Goal: Entertainment & Leisure: Browse casually

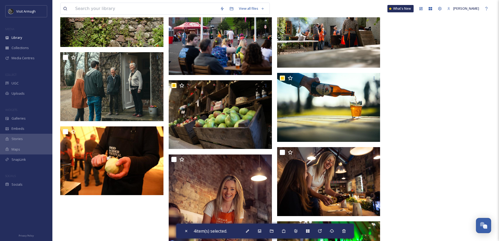
scroll to position [751, 0]
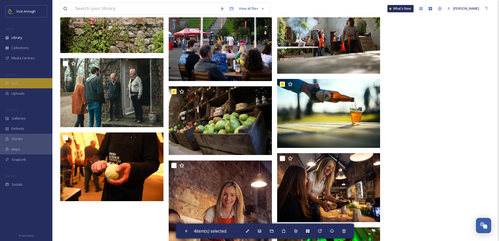
click at [7, 80] on div "UGC" at bounding box center [26, 83] width 52 height 10
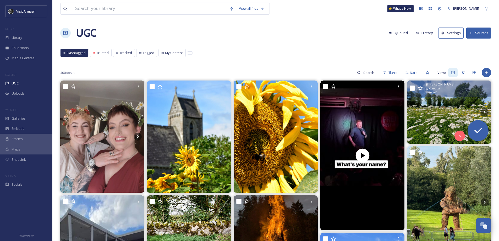
click at [433, 121] on img at bounding box center [449, 111] width 84 height 63
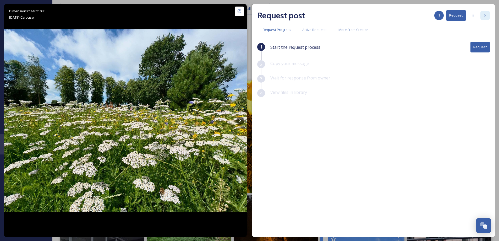
click at [490, 14] on div at bounding box center [485, 15] width 9 height 9
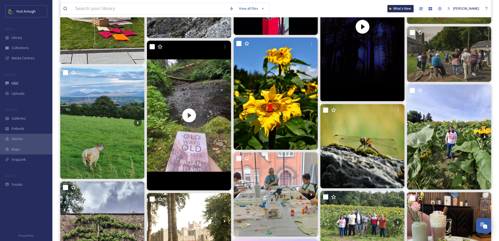
scroll to position [419, 0]
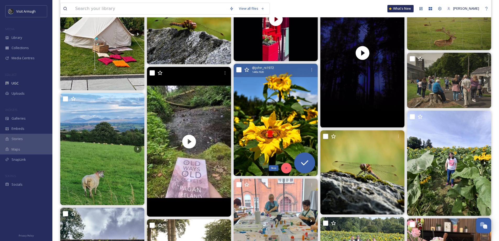
click at [285, 166] on div "Skip" at bounding box center [286, 168] width 10 height 10
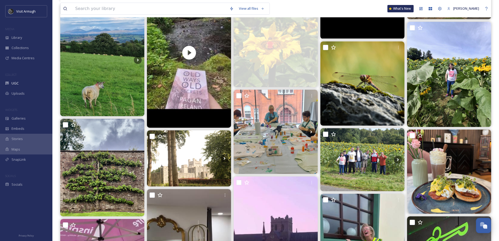
scroll to position [524, 0]
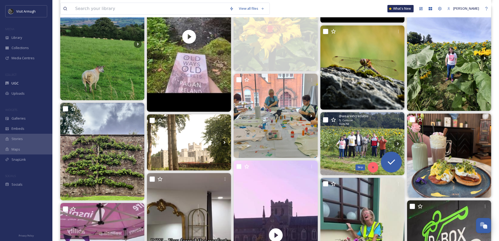
click at [372, 164] on div "Skip" at bounding box center [373, 167] width 10 height 10
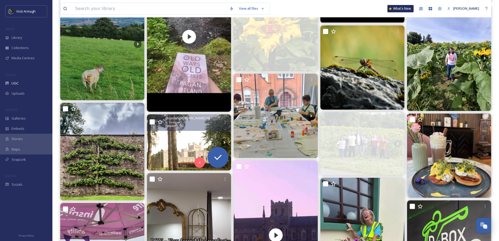
click at [174, 142] on img at bounding box center [189, 142] width 84 height 56
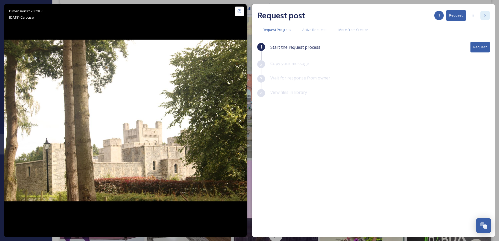
click at [487, 11] on div at bounding box center [485, 15] width 9 height 9
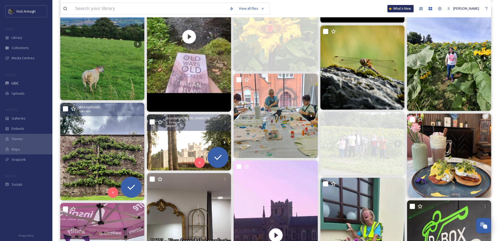
click at [93, 159] on img at bounding box center [102, 151] width 84 height 97
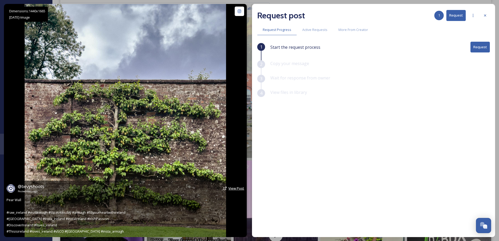
click at [229, 188] on span "View Post" at bounding box center [237, 188] width 16 height 5
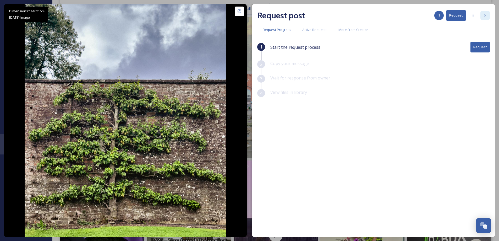
click at [487, 14] on icon at bounding box center [485, 15] width 4 height 4
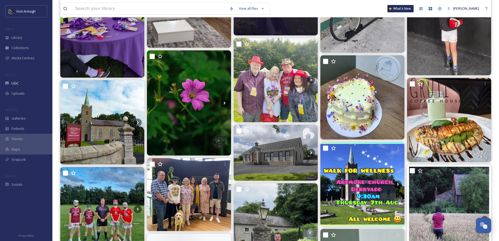
scroll to position [813, 0]
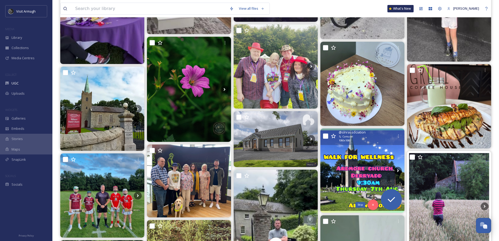
click at [373, 203] on icon at bounding box center [373, 205] width 4 height 4
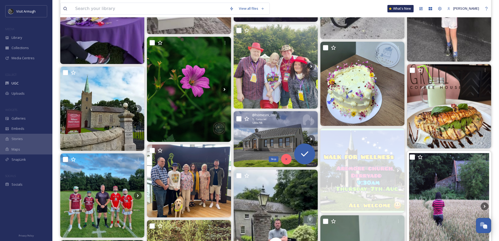
click at [286, 160] on icon at bounding box center [287, 159] width 4 height 4
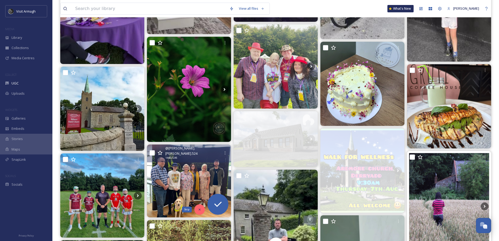
click at [198, 209] on icon at bounding box center [200, 210] width 4 height 4
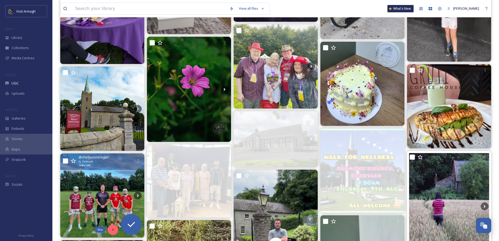
click at [110, 230] on div "Skip" at bounding box center [113, 229] width 10 height 10
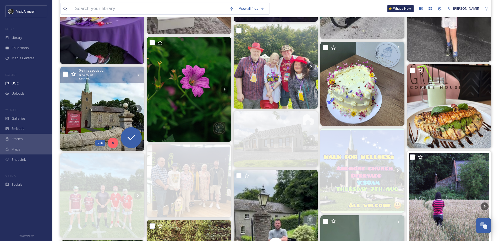
click at [113, 144] on icon at bounding box center [113, 143] width 4 height 4
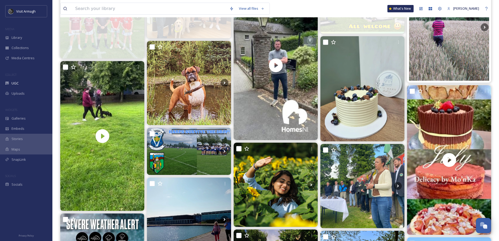
scroll to position [996, 0]
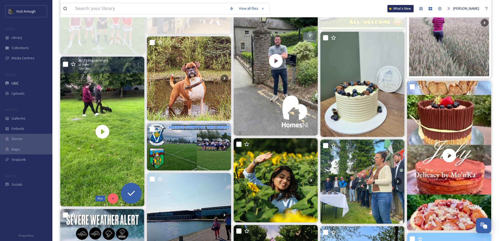
click at [111, 196] on div "Skip" at bounding box center [113, 198] width 10 height 10
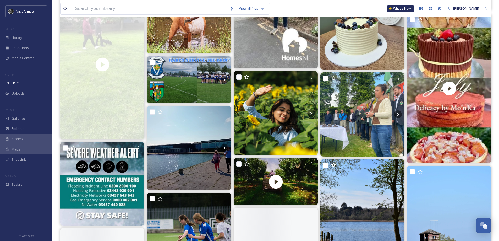
scroll to position [1075, 0]
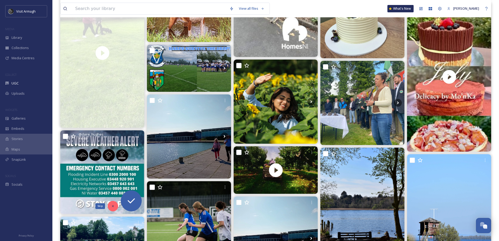
click at [112, 204] on icon at bounding box center [113, 206] width 4 height 4
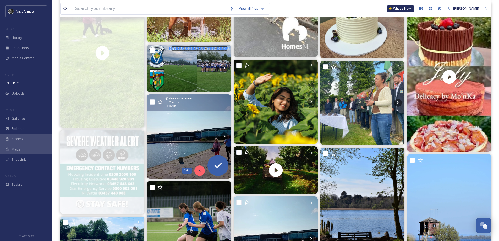
click at [199, 171] on icon at bounding box center [200, 171] width 2 height 2
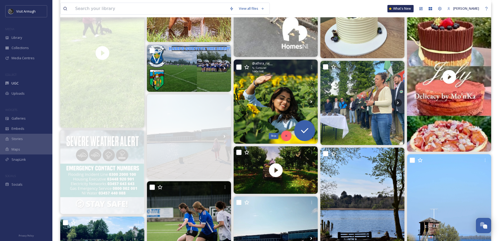
click at [285, 136] on icon at bounding box center [287, 136] width 4 height 4
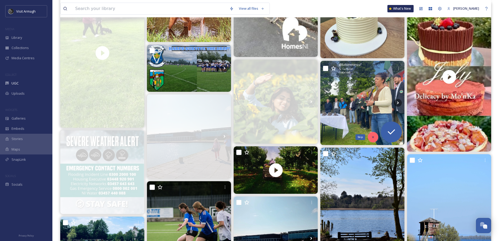
click at [371, 136] on div "Skip" at bounding box center [373, 137] width 10 height 10
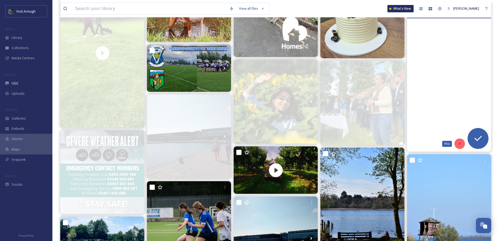
click at [459, 145] on icon at bounding box center [460, 144] width 4 height 4
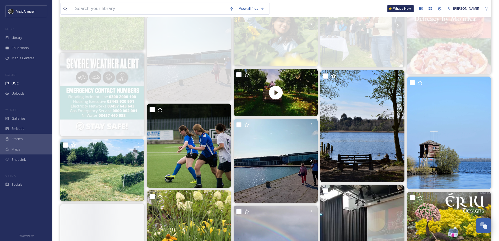
scroll to position [1154, 0]
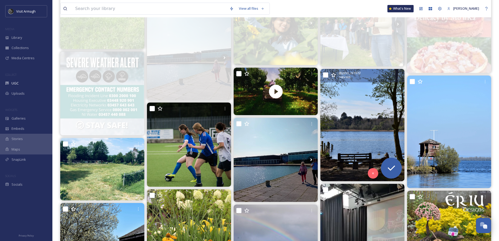
click at [367, 139] on img at bounding box center [363, 125] width 84 height 112
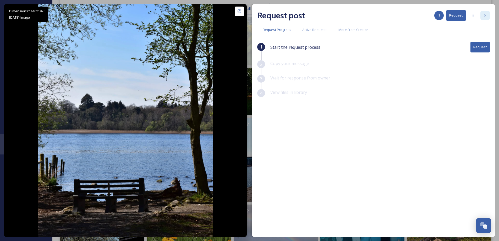
click at [487, 16] on icon at bounding box center [485, 15] width 4 height 4
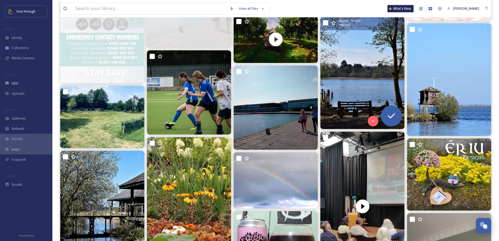
scroll to position [1206, 0]
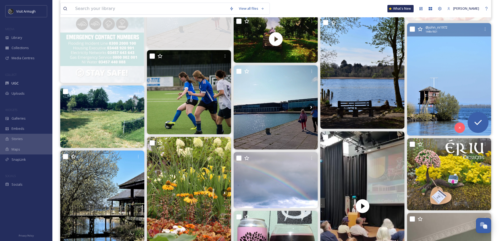
click at [431, 67] on img at bounding box center [449, 79] width 84 height 112
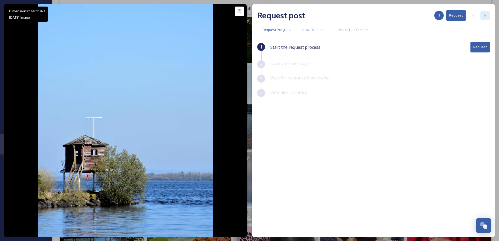
click at [482, 13] on div at bounding box center [485, 15] width 9 height 9
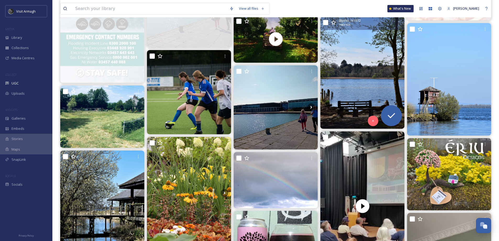
click at [363, 69] on img at bounding box center [363, 73] width 84 height 112
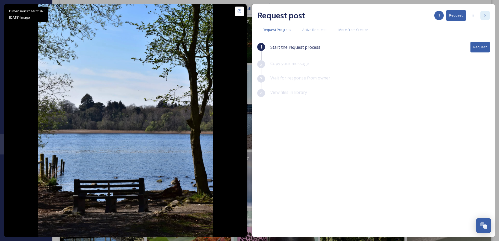
click at [489, 15] on div at bounding box center [485, 15] width 9 height 9
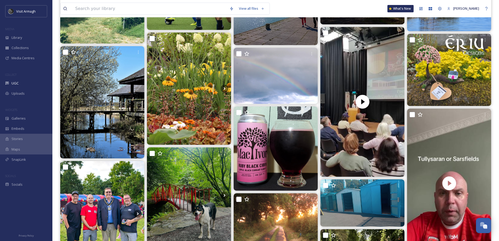
scroll to position [1311, 0]
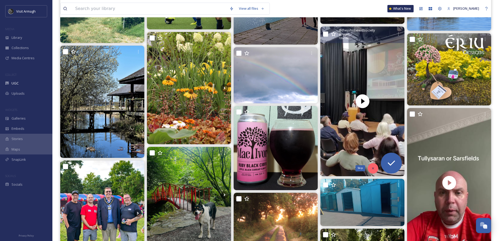
click at [371, 166] on div "Skip" at bounding box center [373, 168] width 10 height 10
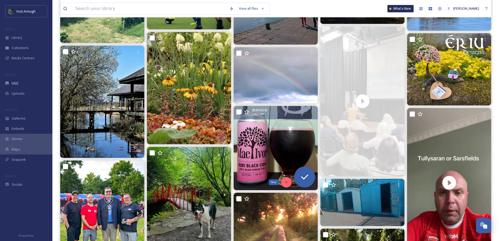
click at [284, 181] on div "Skip" at bounding box center [286, 182] width 10 height 10
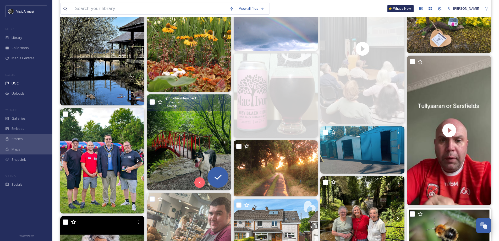
scroll to position [1390, 0]
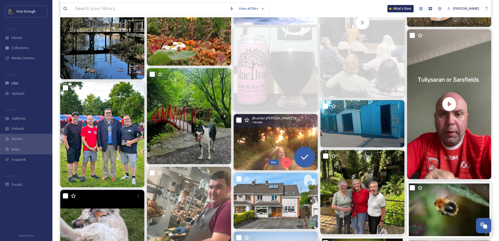
click at [286, 160] on icon at bounding box center [287, 162] width 4 height 4
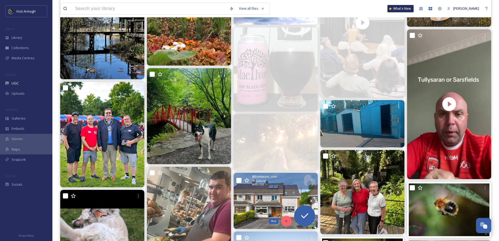
click at [285, 220] on icon at bounding box center [287, 221] width 4 height 4
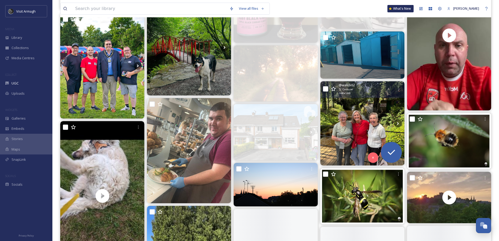
scroll to position [1468, 0]
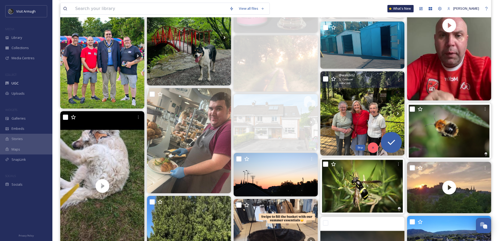
click at [370, 148] on div "Skip" at bounding box center [373, 147] width 10 height 10
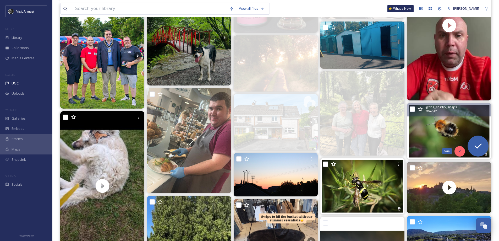
click at [460, 152] on icon at bounding box center [460, 151] width 2 height 2
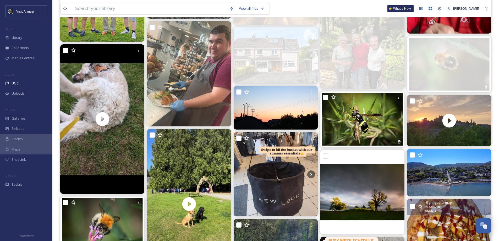
scroll to position [1547, 0]
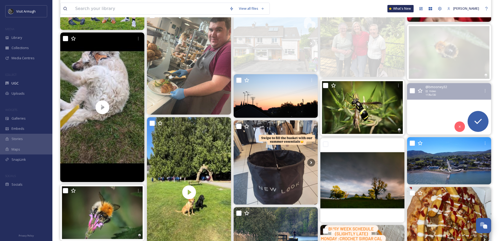
click at [426, 122] on video "Sunset in the town of Armagh, Northern Ireland. \a\a#sunset #hyperlapse #armagh…" at bounding box center [449, 108] width 84 height 51
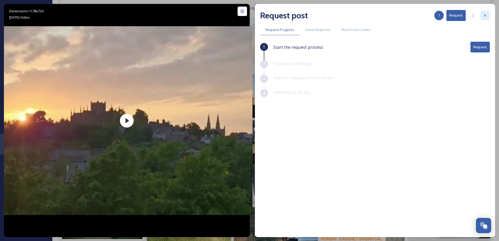
click at [488, 16] on div at bounding box center [485, 15] width 9 height 9
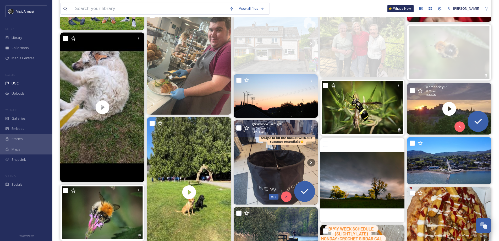
click at [285, 196] on icon at bounding box center [287, 197] width 4 height 4
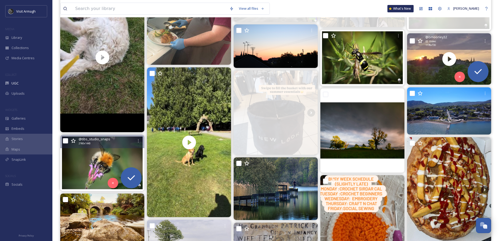
scroll to position [1599, 0]
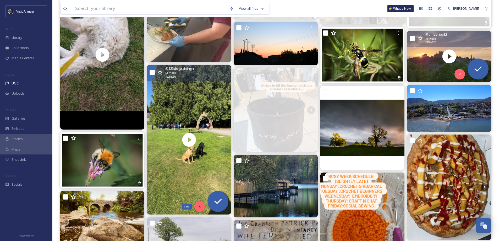
click at [200, 204] on div "Skip" at bounding box center [200, 206] width 10 height 10
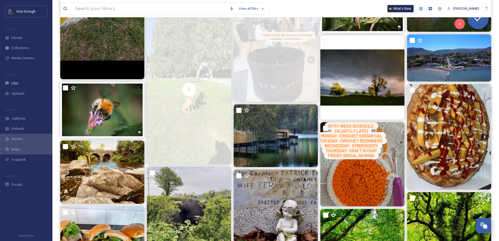
scroll to position [1652, 0]
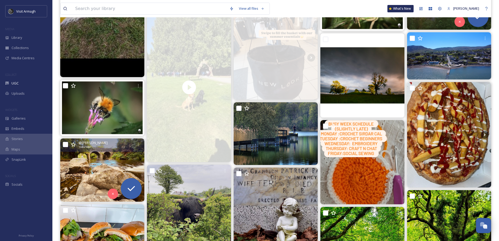
click at [82, 167] on img at bounding box center [102, 169] width 84 height 63
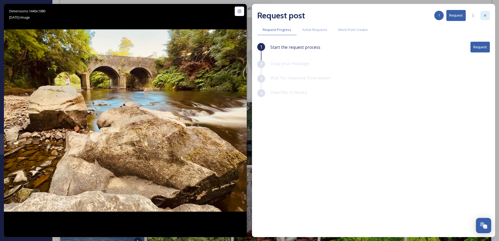
click at [489, 17] on div at bounding box center [485, 15] width 9 height 9
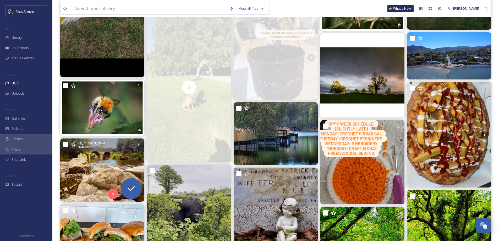
scroll to position [1730, 0]
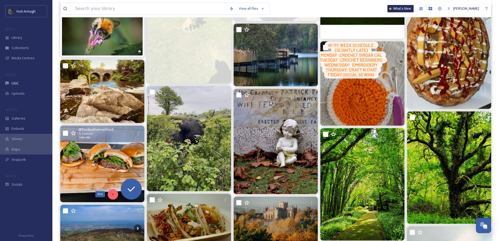
click at [111, 192] on div "Skip" at bounding box center [113, 194] width 10 height 10
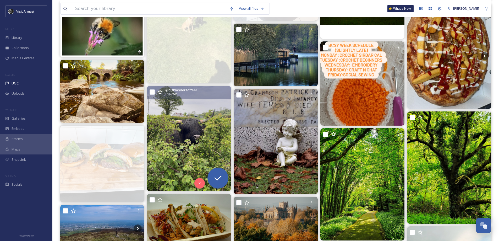
click at [179, 154] on img at bounding box center [189, 138] width 84 height 105
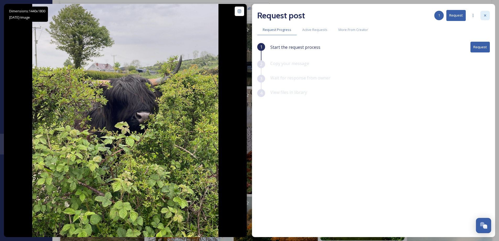
click at [488, 15] on div at bounding box center [485, 15] width 9 height 9
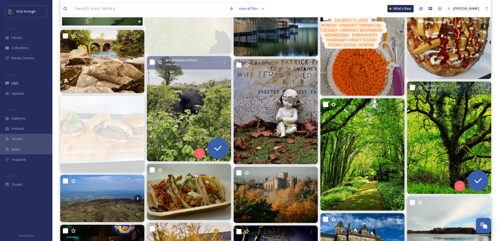
scroll to position [1835, 0]
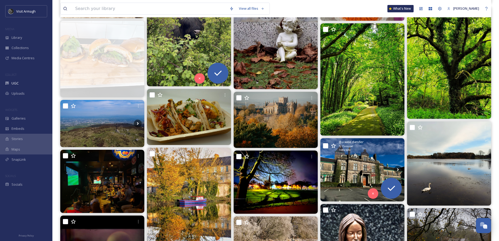
click at [359, 175] on img at bounding box center [363, 169] width 84 height 63
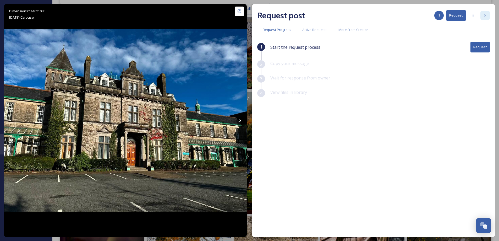
click at [488, 18] on div at bounding box center [485, 15] width 9 height 9
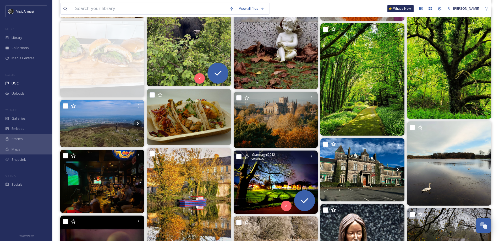
click at [260, 186] on img at bounding box center [276, 181] width 84 height 63
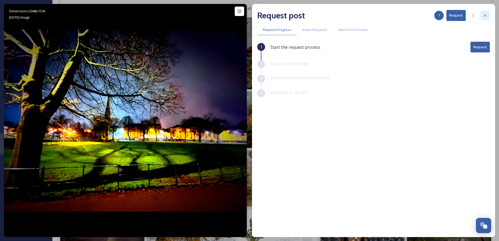
click at [487, 13] on icon at bounding box center [485, 15] width 4 height 4
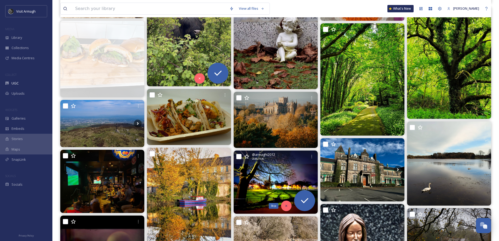
click at [284, 204] on div "Skip" at bounding box center [286, 206] width 10 height 10
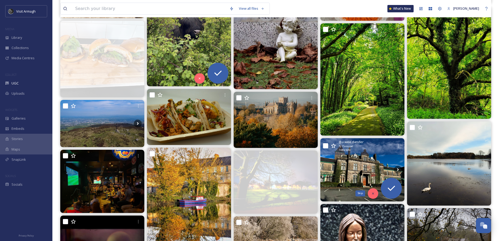
click at [371, 194] on div "Skip" at bounding box center [373, 193] width 10 height 10
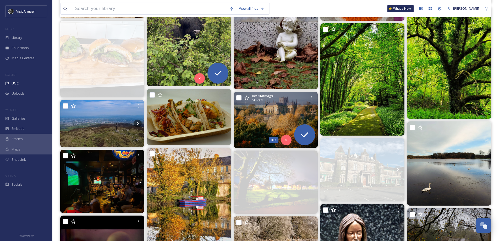
click at [284, 137] on div "Skip" at bounding box center [286, 140] width 10 height 10
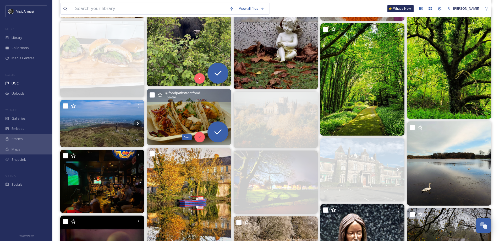
click at [199, 138] on icon at bounding box center [200, 137] width 2 height 2
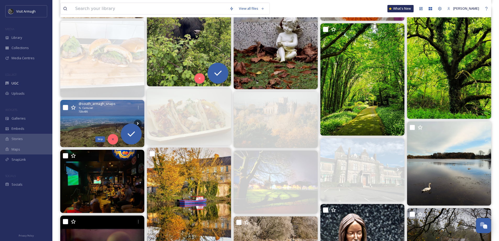
click at [113, 140] on icon at bounding box center [113, 139] width 4 height 4
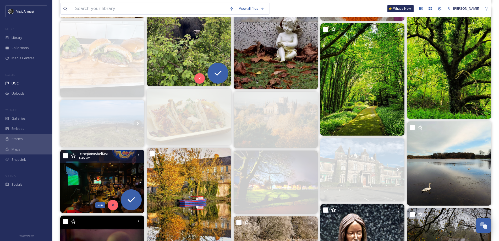
click at [112, 204] on icon at bounding box center [113, 205] width 4 height 4
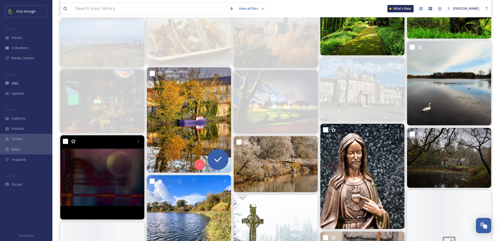
scroll to position [1940, 0]
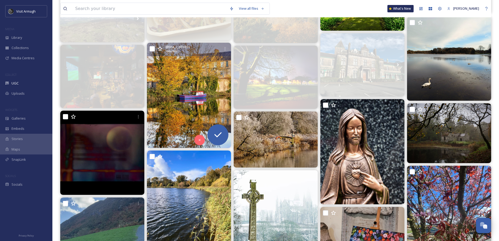
click at [182, 121] on img at bounding box center [189, 95] width 84 height 105
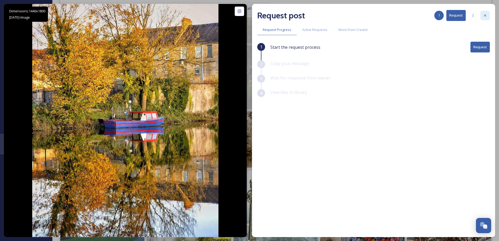
click at [485, 15] on icon at bounding box center [485, 15] width 2 height 2
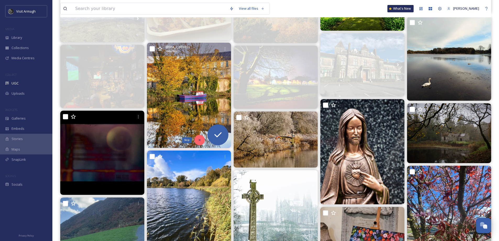
click at [196, 138] on div "Skip" at bounding box center [200, 140] width 10 height 10
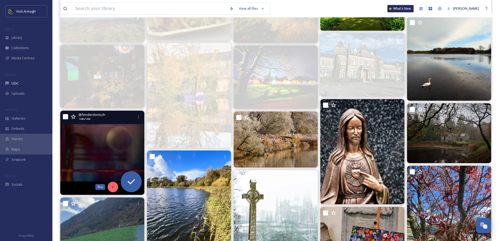
click at [111, 186] on icon at bounding box center [113, 187] width 4 height 4
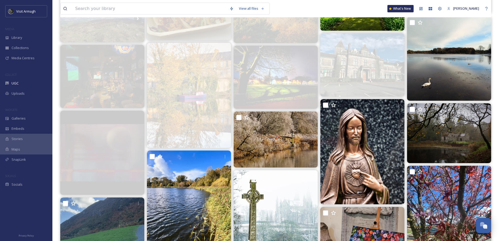
scroll to position [2019, 0]
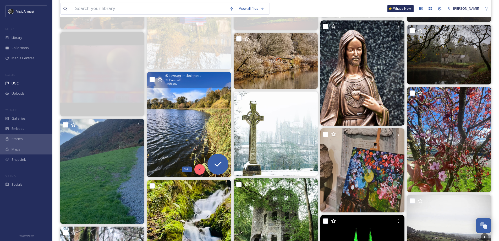
click at [199, 171] on div "Skip" at bounding box center [200, 169] width 10 height 10
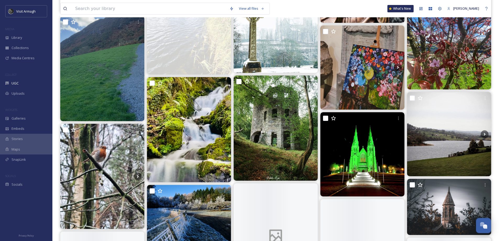
scroll to position [2124, 0]
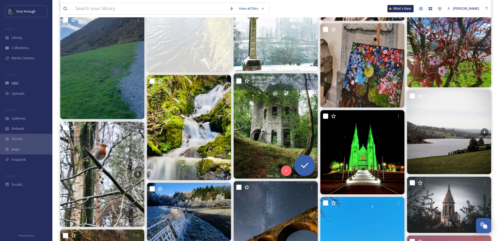
click at [262, 135] on img at bounding box center [276, 125] width 84 height 105
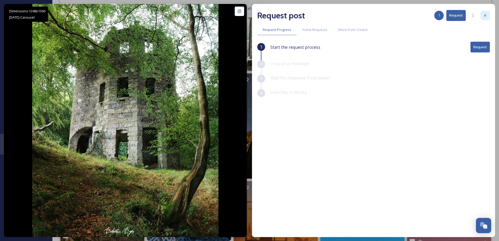
click at [484, 14] on icon at bounding box center [485, 15] width 4 height 4
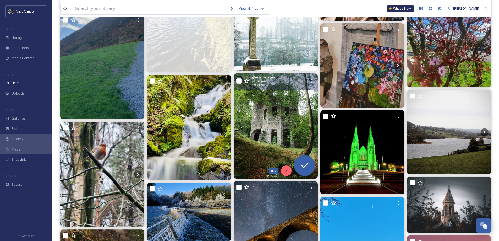
click at [284, 171] on div "Skip" at bounding box center [286, 170] width 10 height 10
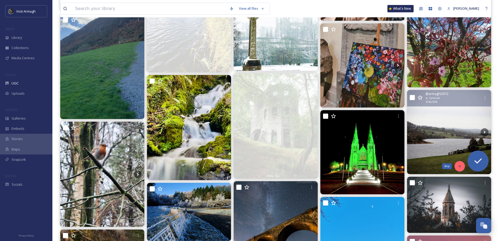
click at [459, 166] on icon at bounding box center [460, 166] width 4 height 4
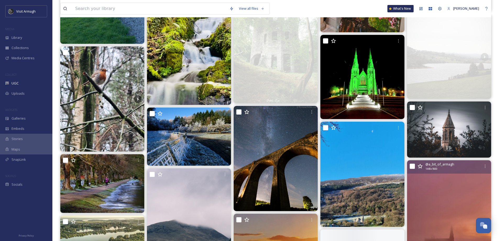
scroll to position [2202, 0]
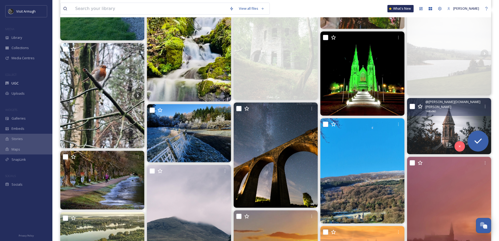
click at [439, 141] on img at bounding box center [449, 126] width 84 height 56
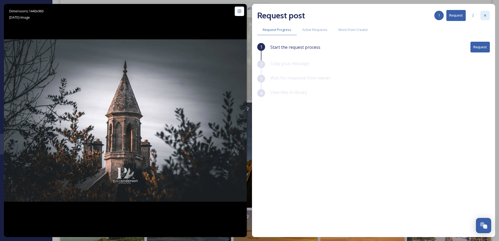
click at [486, 15] on icon at bounding box center [485, 15] width 4 height 4
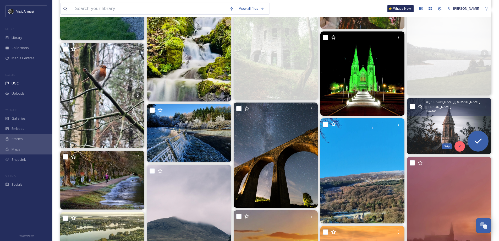
click at [458, 146] on icon at bounding box center [460, 146] width 4 height 4
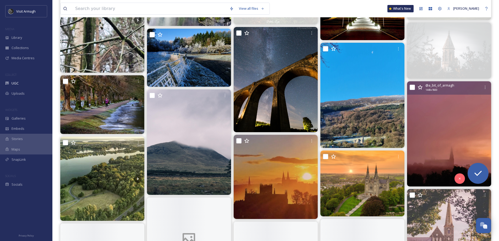
scroll to position [2281, 0]
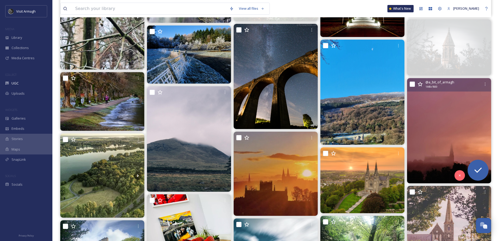
click at [453, 153] on img at bounding box center [449, 130] width 84 height 105
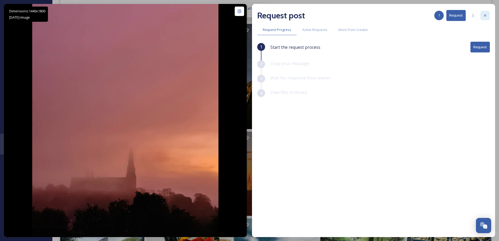
click at [484, 15] on icon at bounding box center [485, 15] width 4 height 4
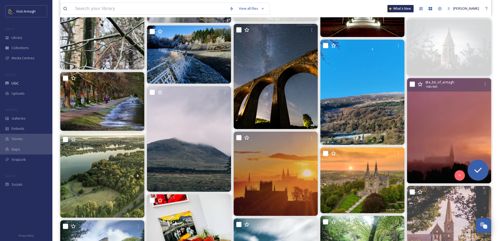
scroll to position [2360, 0]
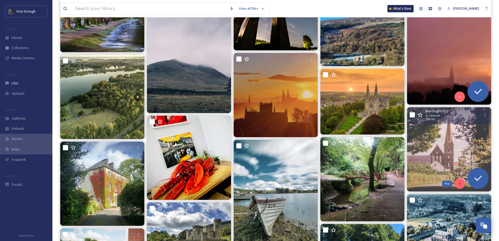
click at [459, 184] on icon at bounding box center [460, 184] width 4 height 4
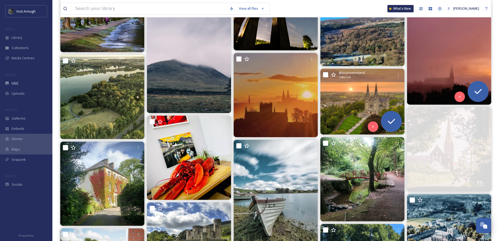
click at [350, 111] on img at bounding box center [363, 102] width 84 height 66
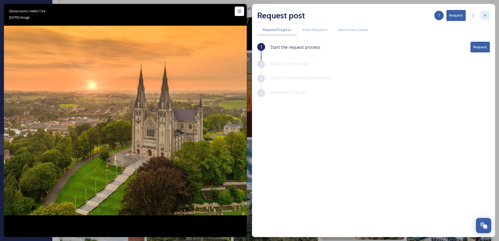
click at [489, 18] on div at bounding box center [485, 15] width 9 height 9
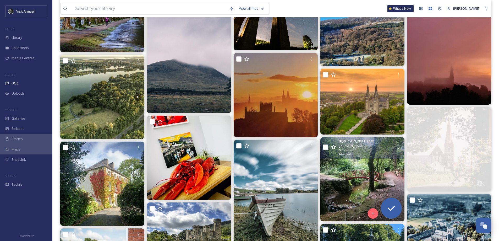
click at [363, 185] on img at bounding box center [363, 179] width 84 height 84
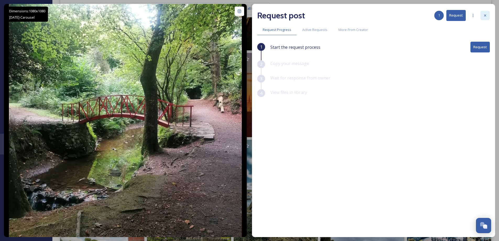
click at [489, 17] on div at bounding box center [485, 15] width 9 height 9
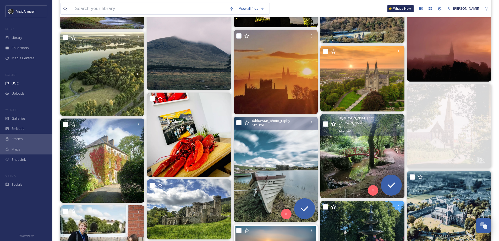
scroll to position [2412, 0]
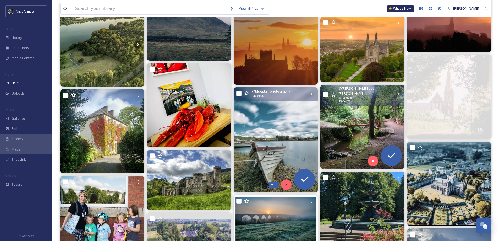
click at [286, 184] on icon at bounding box center [287, 185] width 4 height 4
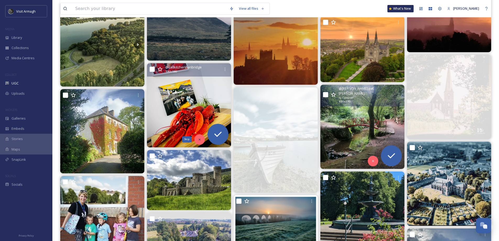
click at [200, 138] on icon at bounding box center [200, 140] width 4 height 4
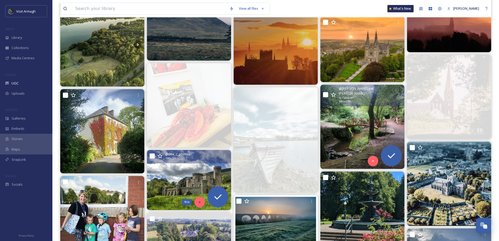
click at [198, 201] on icon at bounding box center [200, 202] width 4 height 4
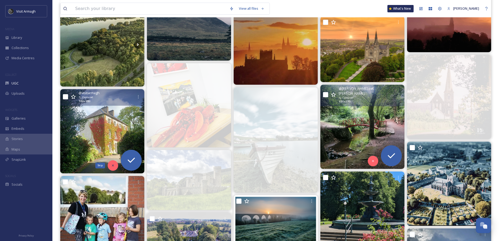
click at [112, 166] on icon at bounding box center [113, 166] width 4 height 4
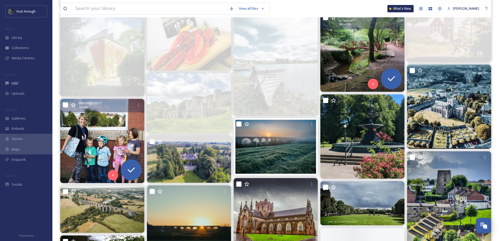
scroll to position [2491, 0]
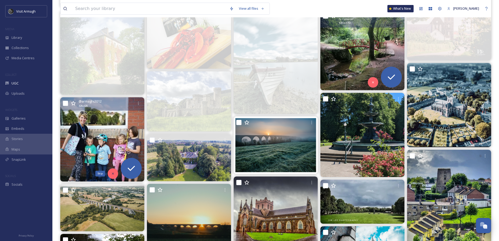
click at [112, 174] on icon at bounding box center [113, 174] width 4 height 4
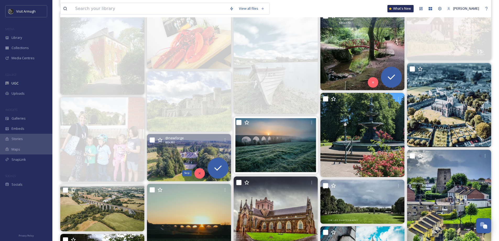
click at [198, 173] on div "Skip" at bounding box center [200, 173] width 10 height 10
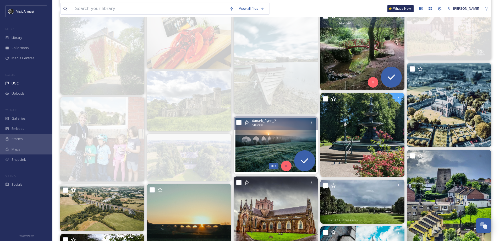
click at [287, 166] on icon at bounding box center [287, 166] width 4 height 4
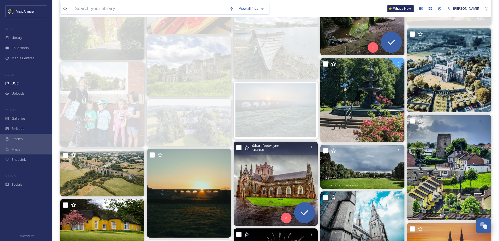
scroll to position [2569, 0]
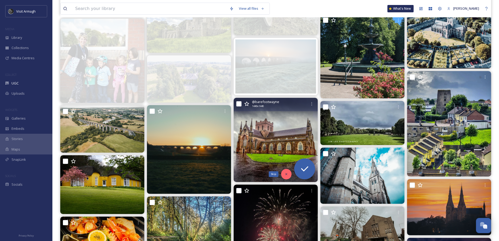
click at [285, 174] on icon at bounding box center [287, 174] width 4 height 4
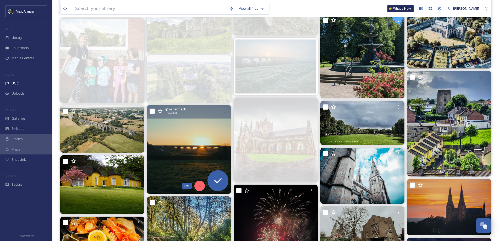
click at [199, 186] on icon at bounding box center [200, 186] width 4 height 4
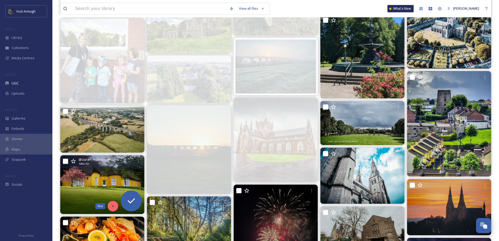
click at [111, 203] on div "Skip" at bounding box center [113, 206] width 10 height 10
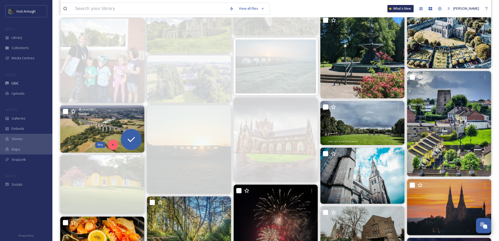
click at [115, 146] on div "Skip" at bounding box center [113, 144] width 10 height 10
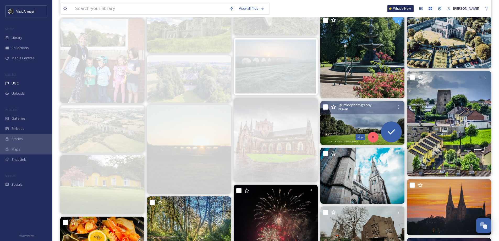
click at [373, 136] on icon at bounding box center [373, 137] width 4 height 4
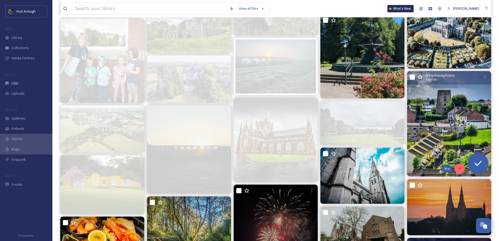
click at [457, 167] on div "Skip" at bounding box center [460, 168] width 10 height 10
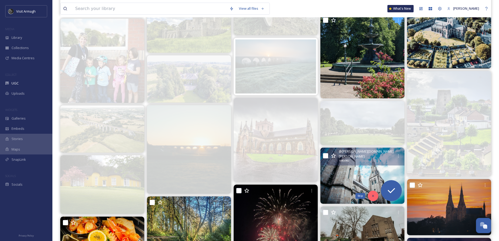
click at [371, 194] on icon at bounding box center [373, 196] width 4 height 4
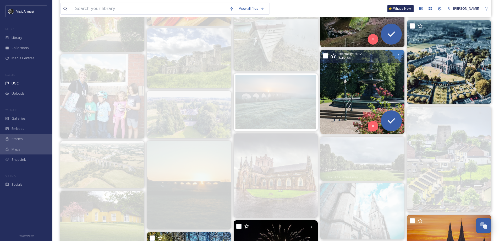
scroll to position [2517, 0]
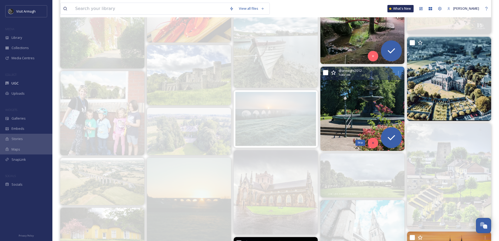
click at [373, 144] on icon at bounding box center [373, 143] width 4 height 4
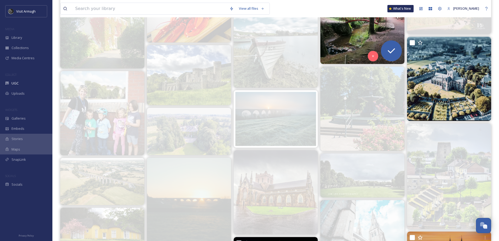
scroll to position [2438, 0]
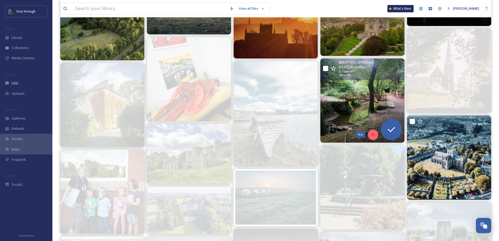
click at [374, 135] on icon at bounding box center [373, 135] width 2 height 2
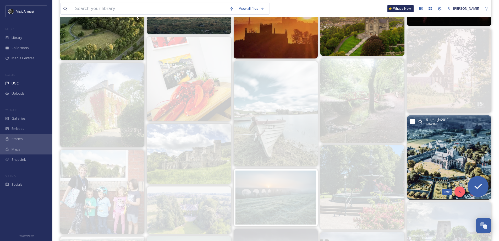
click at [458, 190] on icon at bounding box center [460, 192] width 4 height 4
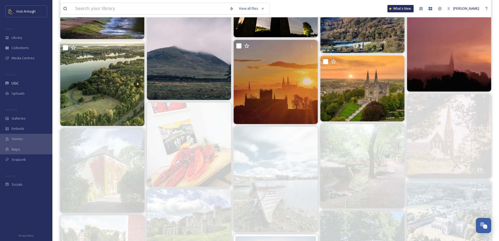
scroll to position [2360, 0]
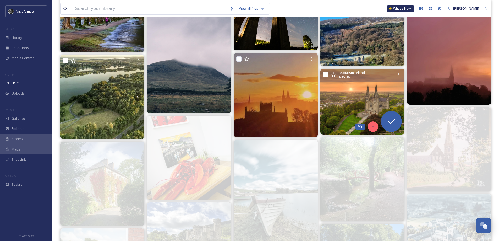
click at [373, 127] on icon at bounding box center [373, 127] width 4 height 4
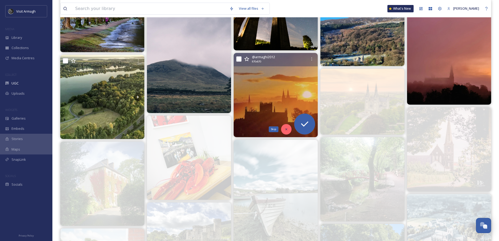
click at [286, 129] on icon at bounding box center [287, 129] width 2 height 2
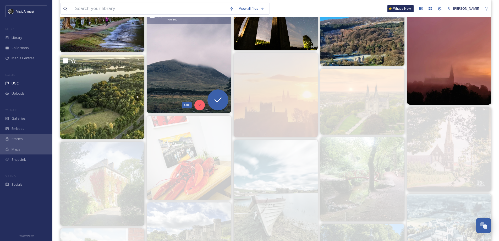
click at [201, 102] on div "Skip" at bounding box center [200, 105] width 10 height 10
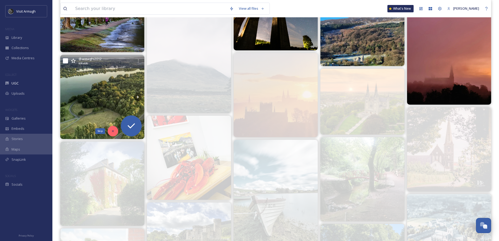
click at [113, 132] on icon at bounding box center [113, 131] width 4 height 4
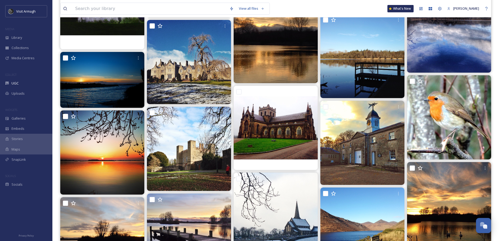
scroll to position [4272, 0]
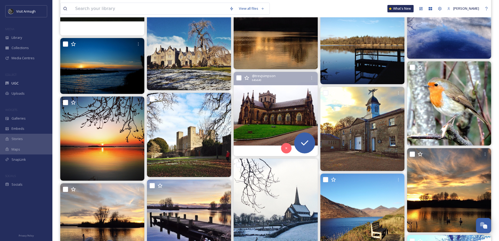
click at [270, 117] on img at bounding box center [276, 114] width 84 height 84
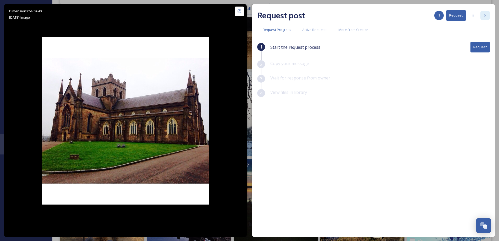
click at [484, 18] on div at bounding box center [485, 15] width 9 height 9
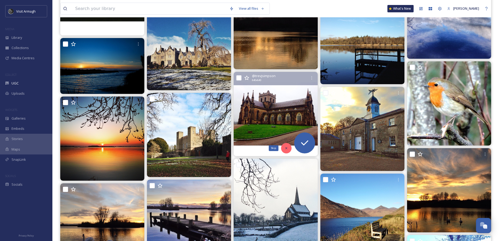
click at [287, 147] on icon at bounding box center [287, 148] width 4 height 4
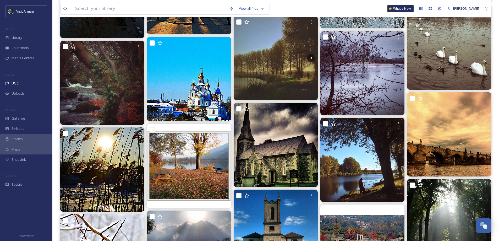
scroll to position [5449, 0]
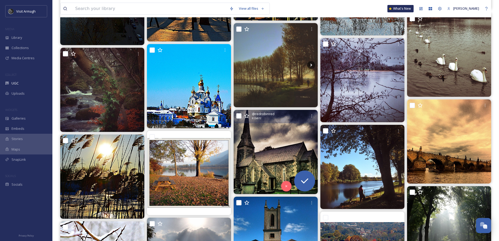
click at [265, 164] on img at bounding box center [276, 152] width 84 height 84
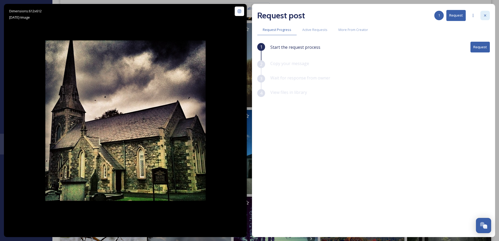
click at [487, 14] on icon at bounding box center [485, 15] width 4 height 4
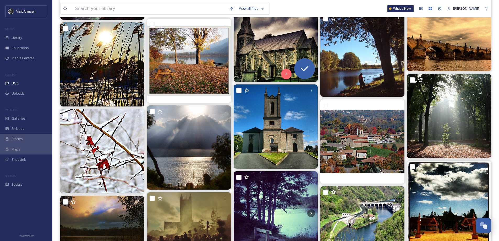
scroll to position [5568, 0]
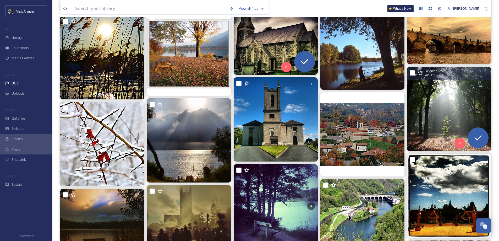
click at [429, 102] on img at bounding box center [449, 109] width 84 height 84
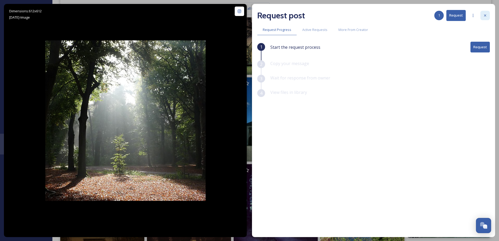
click at [485, 15] on icon at bounding box center [485, 15] width 4 height 4
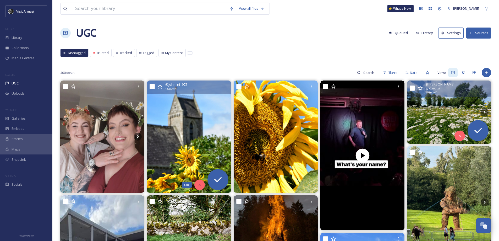
click at [200, 184] on icon at bounding box center [200, 185] width 4 height 4
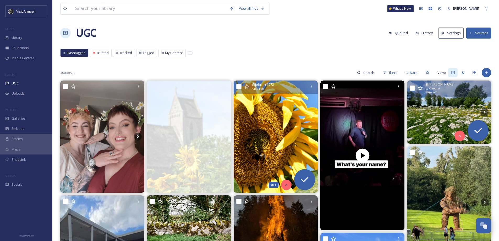
click at [286, 187] on div "Skip" at bounding box center [286, 185] width 10 height 10
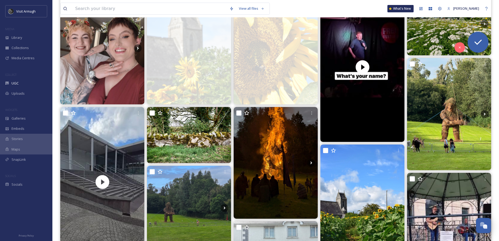
scroll to position [105, 0]
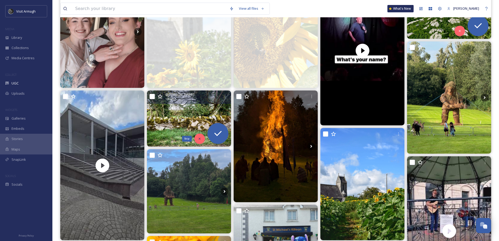
click at [200, 137] on icon at bounding box center [200, 139] width 4 height 4
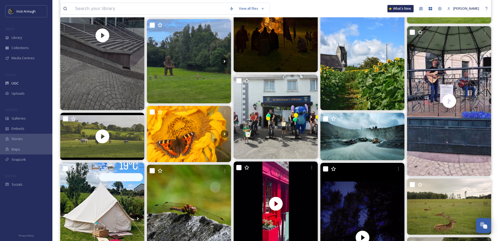
scroll to position [236, 0]
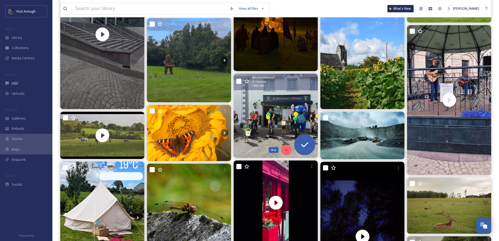
click at [285, 147] on div "Skip" at bounding box center [286, 150] width 10 height 10
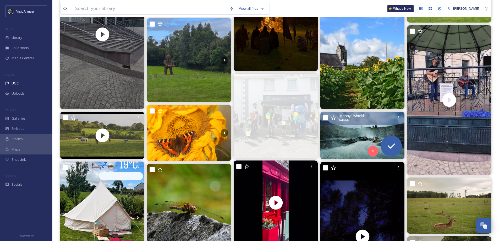
click at [368, 138] on img at bounding box center [363, 135] width 84 height 47
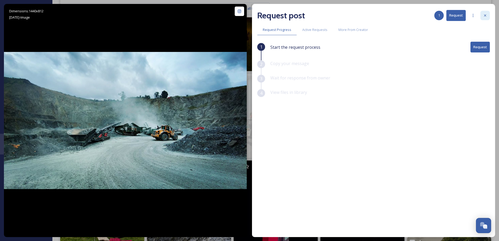
click at [484, 13] on div at bounding box center [485, 15] width 9 height 9
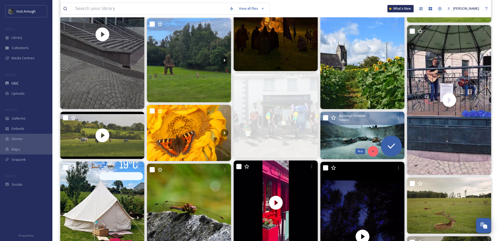
click at [371, 153] on icon at bounding box center [373, 151] width 4 height 4
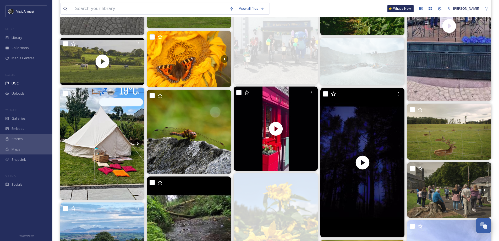
scroll to position [315, 0]
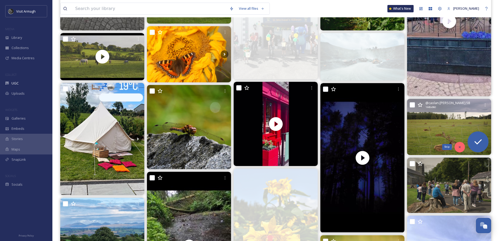
click at [459, 148] on icon at bounding box center [460, 147] width 4 height 4
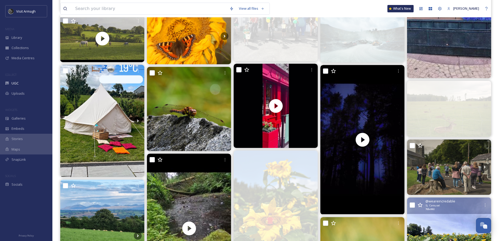
scroll to position [367, 0]
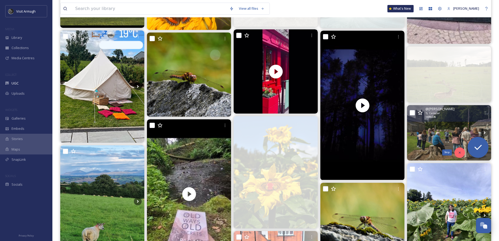
click at [459, 152] on icon at bounding box center [460, 153] width 4 height 4
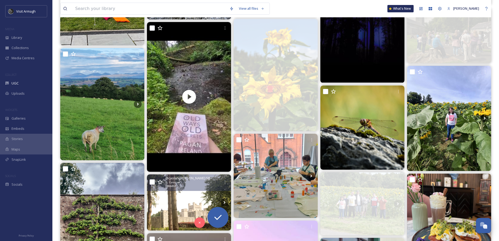
scroll to position [498, 0]
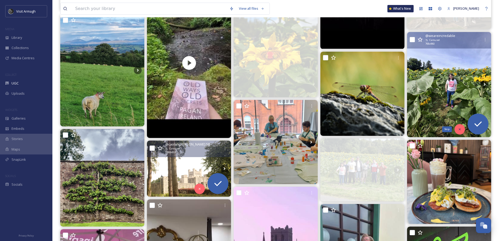
click at [459, 130] on icon at bounding box center [460, 129] width 4 height 4
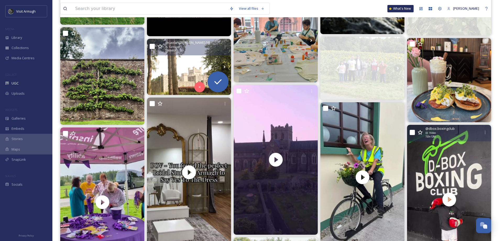
scroll to position [603, 0]
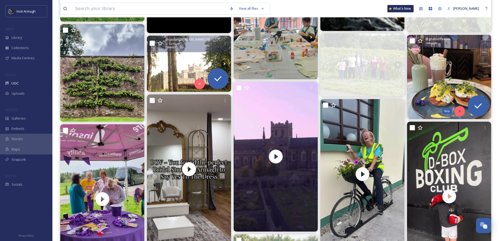
click at [460, 109] on icon at bounding box center [460, 111] width 4 height 4
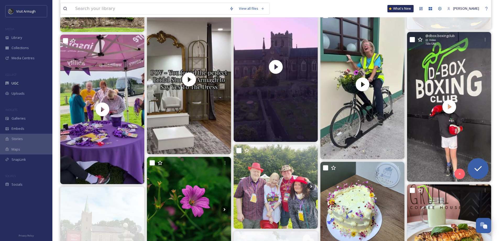
scroll to position [734, 0]
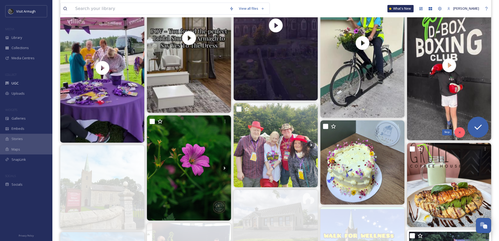
click at [457, 130] on div "Skip" at bounding box center [460, 132] width 10 height 10
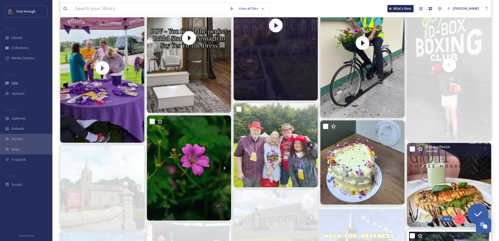
click at [459, 218] on icon at bounding box center [460, 219] width 2 height 2
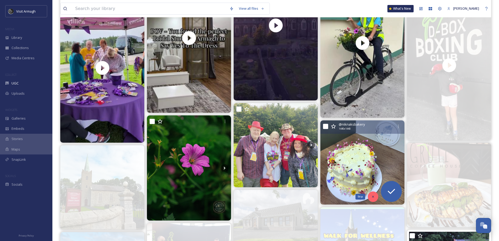
click at [372, 196] on icon at bounding box center [373, 197] width 4 height 4
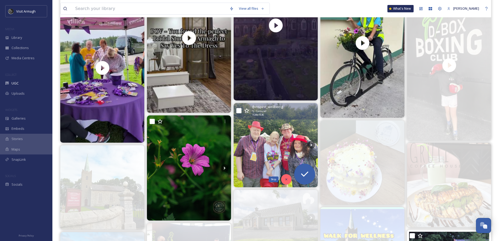
click at [284, 177] on div "Skip" at bounding box center [286, 179] width 10 height 10
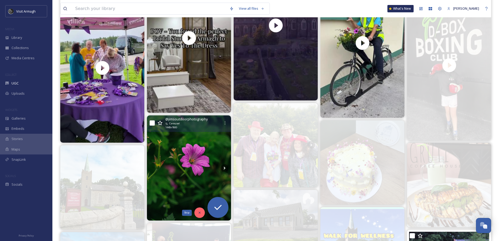
click at [201, 213] on icon at bounding box center [200, 213] width 4 height 4
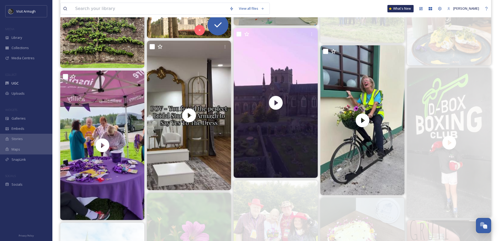
scroll to position [655, 0]
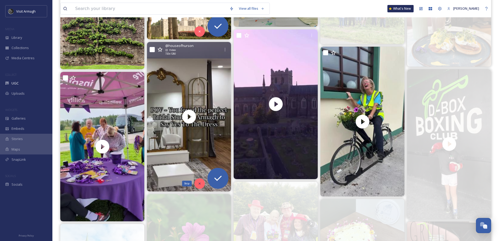
click at [198, 182] on icon at bounding box center [200, 184] width 4 height 4
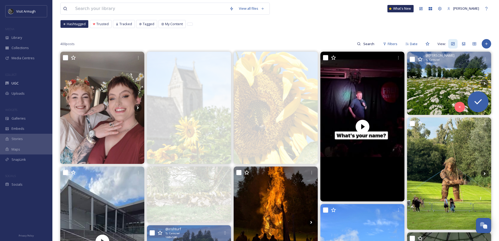
scroll to position [26, 0]
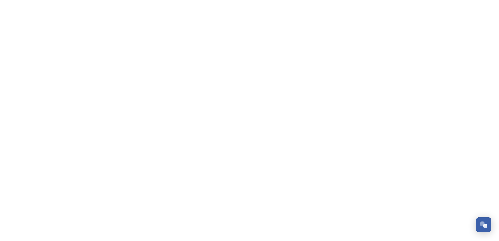
scroll to position [2284, 0]
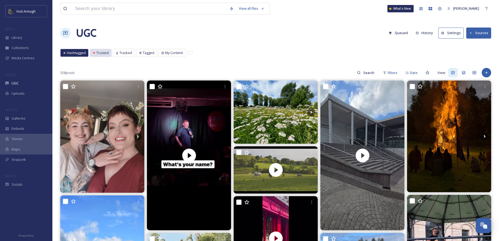
click at [97, 52] on span "Trusted" at bounding box center [102, 52] width 12 height 5
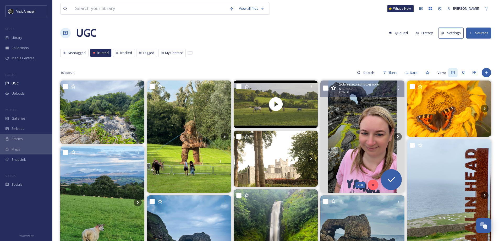
click at [372, 186] on icon at bounding box center [373, 185] width 4 height 4
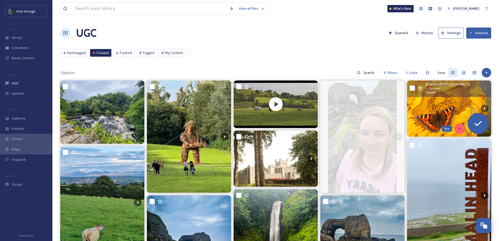
click at [461, 130] on icon at bounding box center [460, 129] width 4 height 4
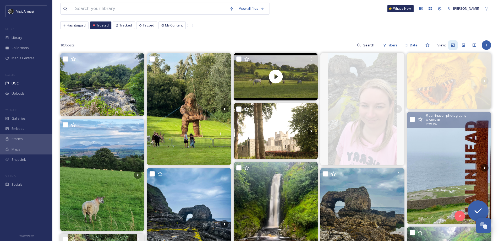
scroll to position [105, 0]
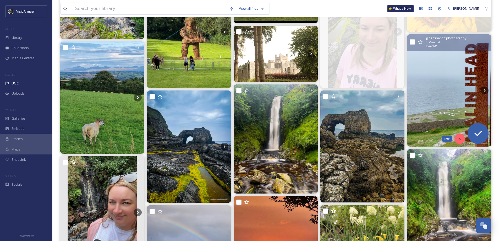
click at [460, 137] on icon at bounding box center [460, 139] width 4 height 4
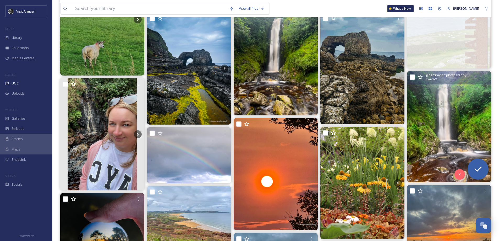
scroll to position [210, 0]
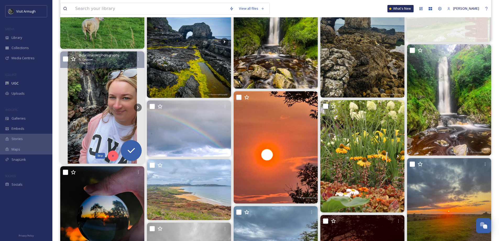
click at [111, 155] on icon at bounding box center [113, 156] width 4 height 4
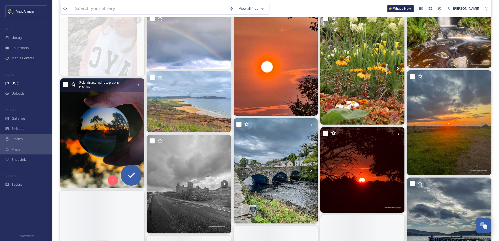
scroll to position [315, 0]
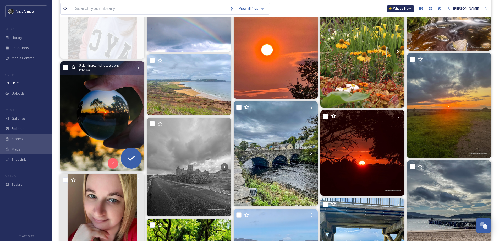
click at [91, 116] on img at bounding box center [102, 116] width 84 height 110
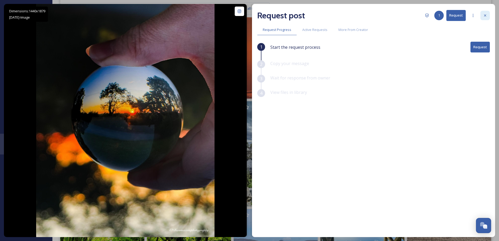
click at [483, 18] on div at bounding box center [485, 15] width 9 height 9
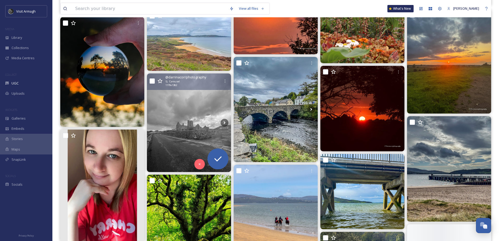
scroll to position [367, 0]
